Goal: Information Seeking & Learning: Learn about a topic

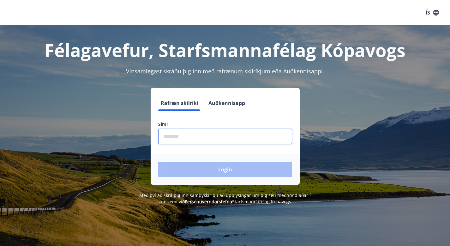
click at [205, 143] on input "phone" at bounding box center [225, 136] width 134 height 15
type input "*"
type input "********"
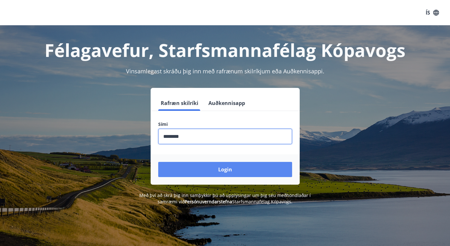
click at [242, 172] on button "Login" at bounding box center [225, 169] width 134 height 15
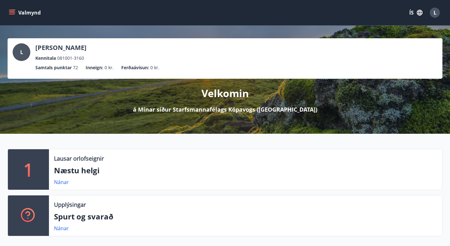
click at [9, 12] on icon "menu" at bounding box center [12, 12] width 7 height 1
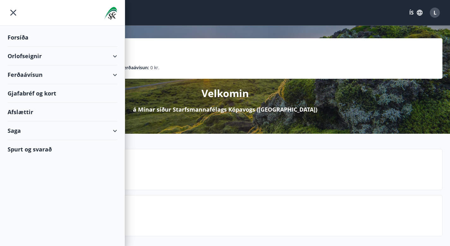
click at [368, 22] on div "Valmynd ÍS L" at bounding box center [225, 12] width 450 height 25
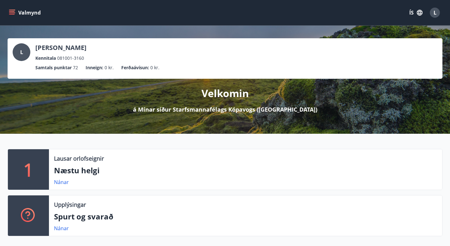
click at [8, 11] on button "Valmynd" at bounding box center [26, 12] width 36 height 11
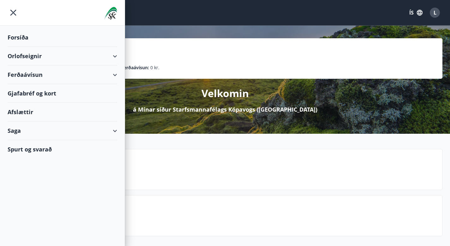
click at [30, 113] on div "Afslættir" at bounding box center [63, 112] width 110 height 19
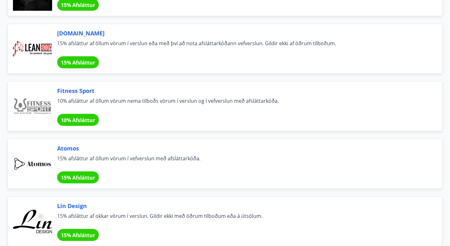
scroll to position [291, 0]
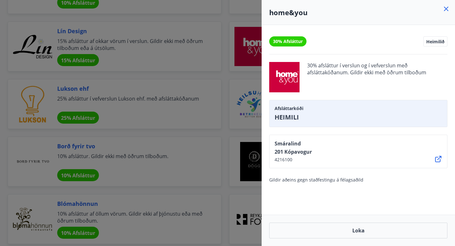
click at [228, 68] on div at bounding box center [227, 123] width 455 height 246
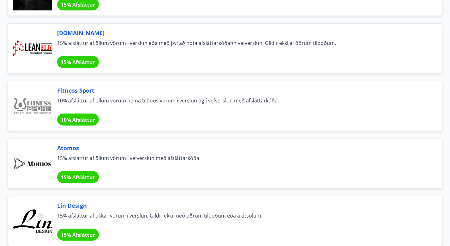
click at [114, 212] on span "15% afsláttur af okkar vörum í verslun. Gildir ekki með öðrum tilboðum eða á út…" at bounding box center [242, 219] width 370 height 14
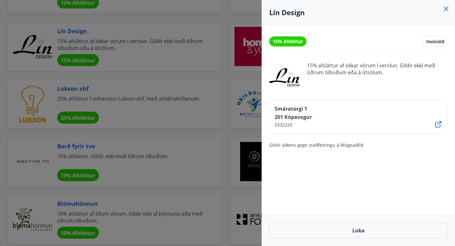
click at [114, 46] on div at bounding box center [227, 123] width 455 height 246
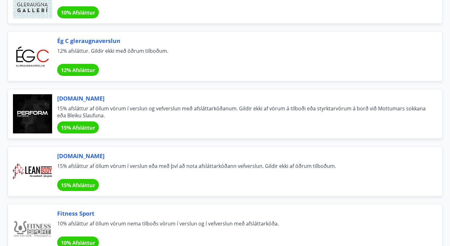
scroll to position [207, 0]
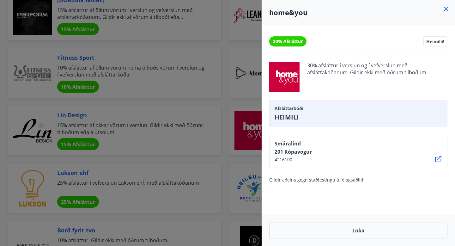
click at [354, 190] on div "30% Afsláttur Heimilið 30% afsláttur í verslun og í vefverslun með afsláttakóða…" at bounding box center [358, 120] width 193 height 190
click at [337, 187] on div "30% Afsláttur Heimilið 30% afsláttur í verslun og í vefverslun með afsláttakóða…" at bounding box center [358, 120] width 193 height 190
click at [170, 74] on div at bounding box center [227, 123] width 455 height 246
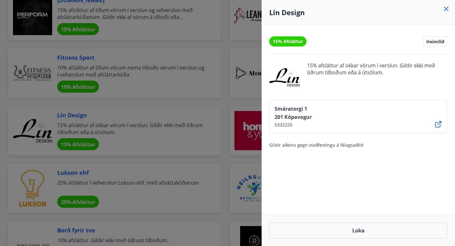
click at [214, 112] on div at bounding box center [227, 123] width 455 height 246
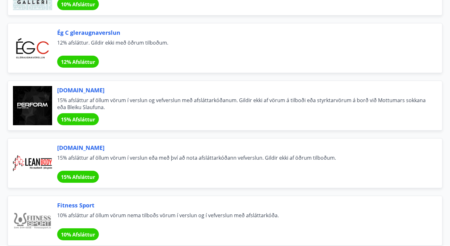
scroll to position [0, 0]
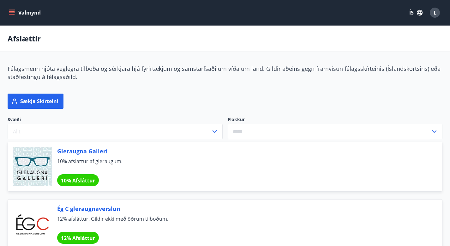
click at [13, 14] on icon "menu" at bounding box center [12, 14] width 6 height 1
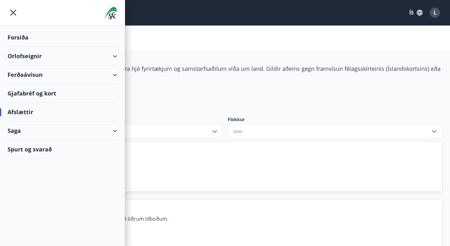
click at [318, 95] on div "Sækja skírteini" at bounding box center [221, 97] width 443 height 23
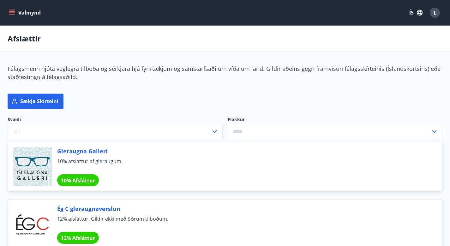
click at [14, 13] on icon "menu" at bounding box center [12, 12] width 6 height 6
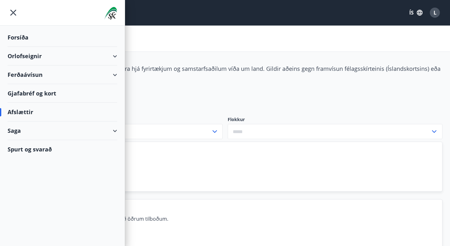
click at [9, 14] on icon "menu" at bounding box center [13, 12] width 11 height 11
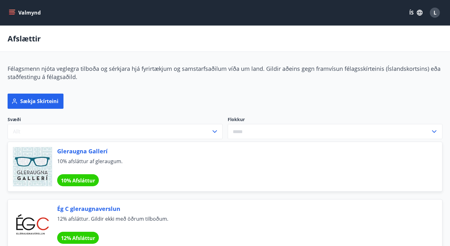
click at [6, 13] on div "Valmynd ÍS L" at bounding box center [225, 12] width 450 height 25
click at [10, 13] on icon "menu" at bounding box center [12, 12] width 7 height 1
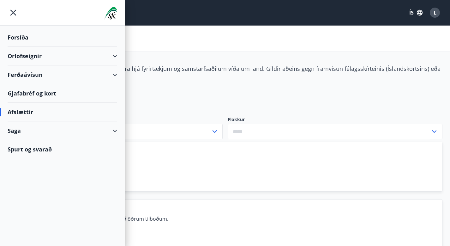
click at [19, 35] on div "Forsíða" at bounding box center [63, 37] width 110 height 19
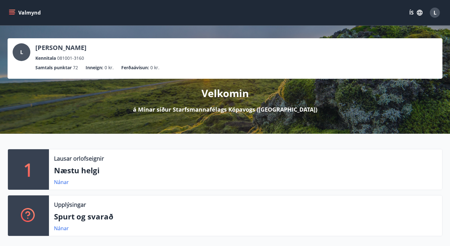
click at [439, 12] on div "L" at bounding box center [435, 13] width 10 height 10
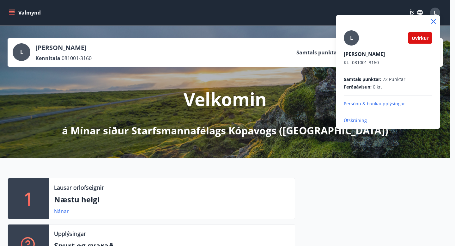
click at [362, 119] on p "Útskráning" at bounding box center [388, 120] width 89 height 6
